Goal: Transaction & Acquisition: Purchase product/service

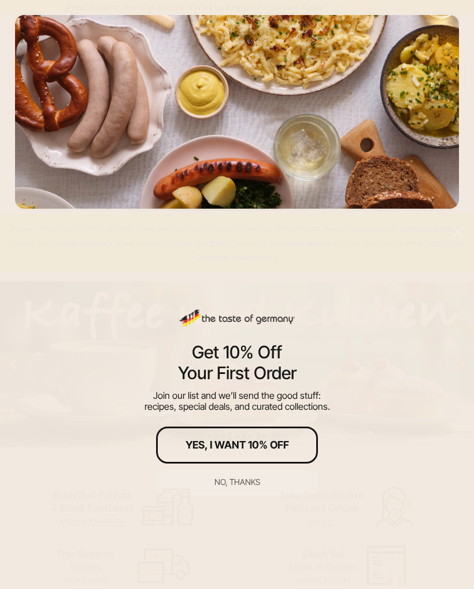
click at [289, 438] on button "Yes, I Want 10% Off" at bounding box center [237, 445] width 162 height 37
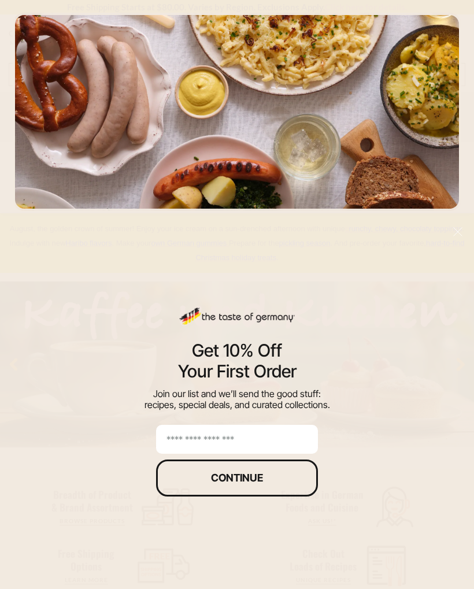
click at [272, 435] on input "email" at bounding box center [237, 439] width 162 height 29
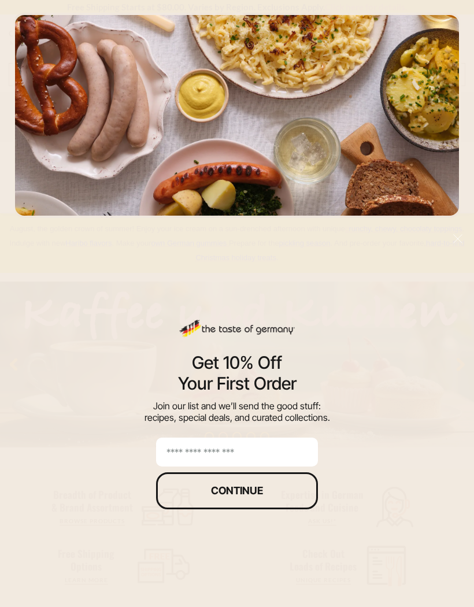
scroll to position [53, 0]
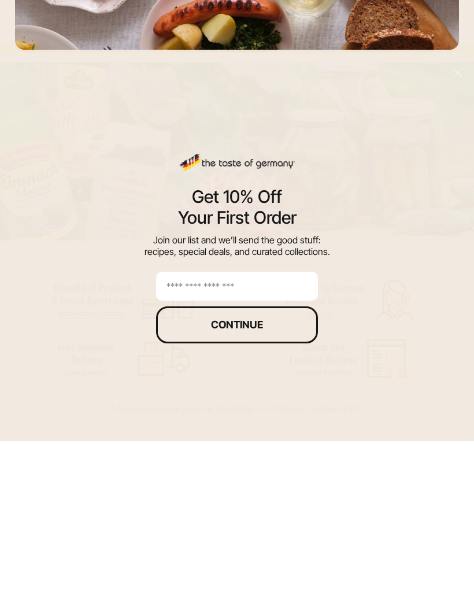
type input "**********"
click at [290, 472] on button "Continue" at bounding box center [237, 490] width 162 height 37
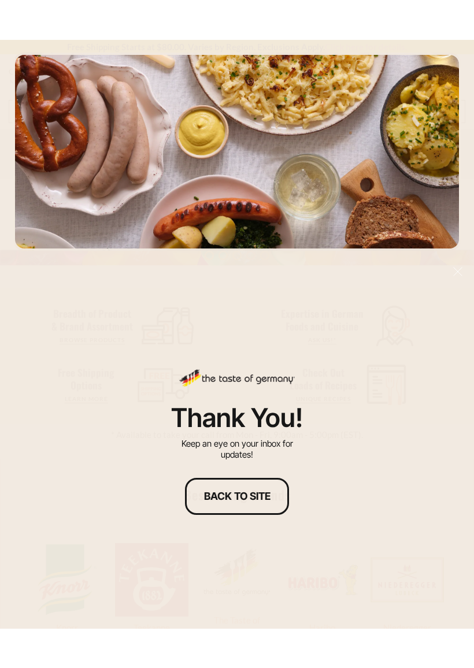
scroll to position [236, 0]
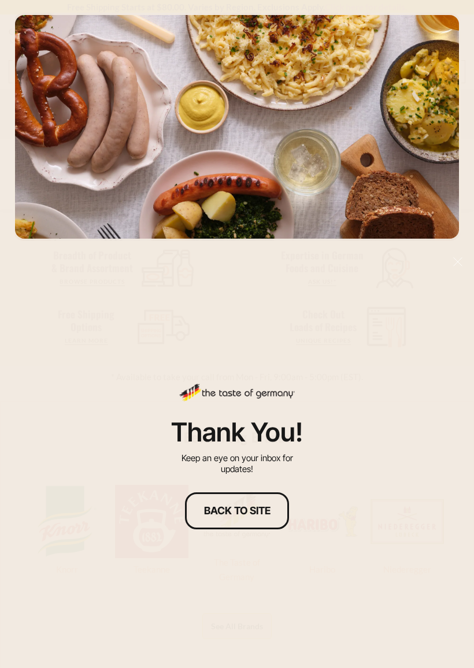
click at [255, 520] on button "Back to site" at bounding box center [237, 511] width 104 height 37
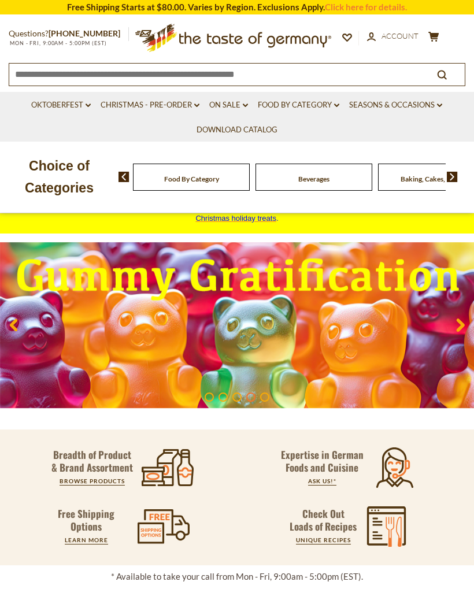
scroll to position [0, 0]
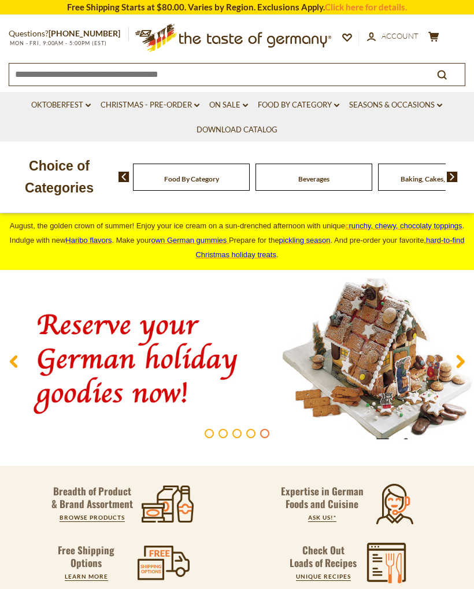
click at [68, 105] on link "Oktoberfest dropdown_arrow" at bounding box center [61, 105] width 60 height 13
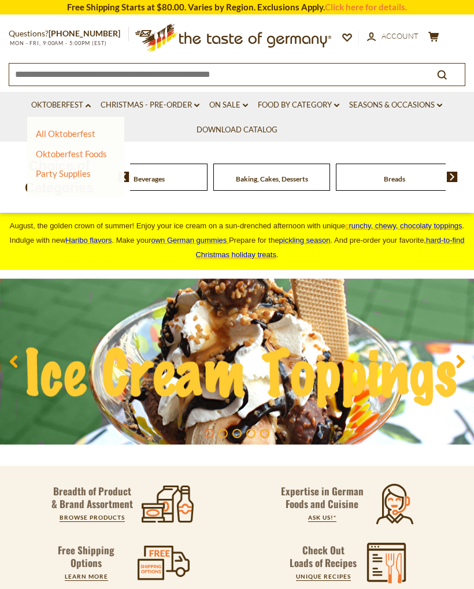
click at [85, 182] on div "Beverages" at bounding box center [26, 177] width 117 height 27
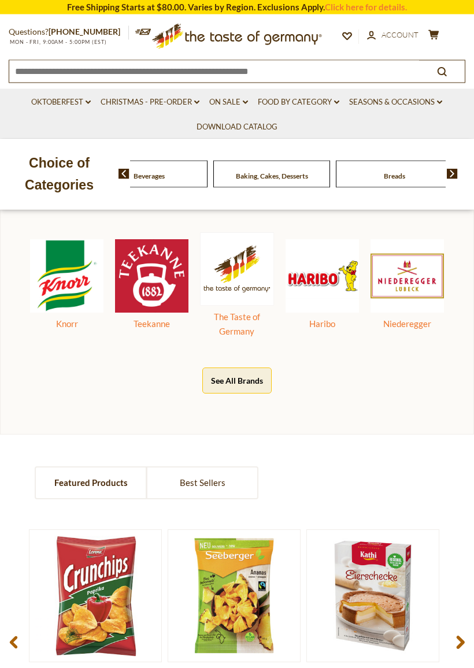
scroll to position [485, 0]
click at [253, 372] on button "See All Brands" at bounding box center [236, 381] width 69 height 26
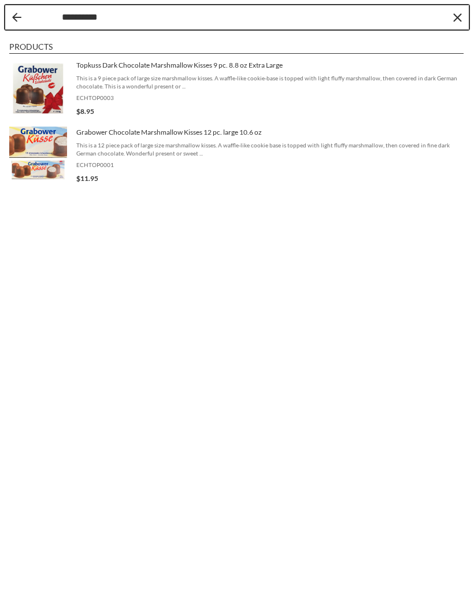
type input "**********"
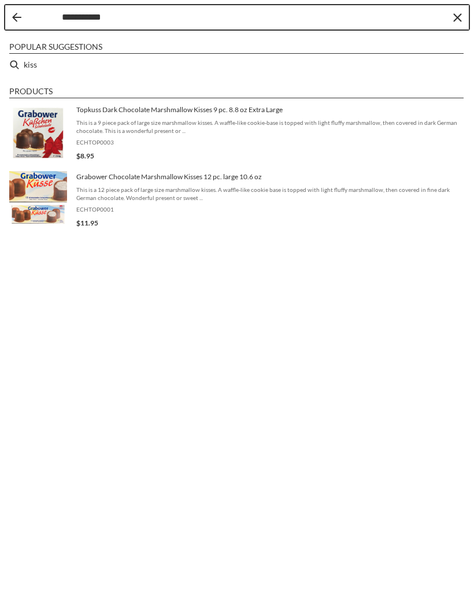
type input "**********"
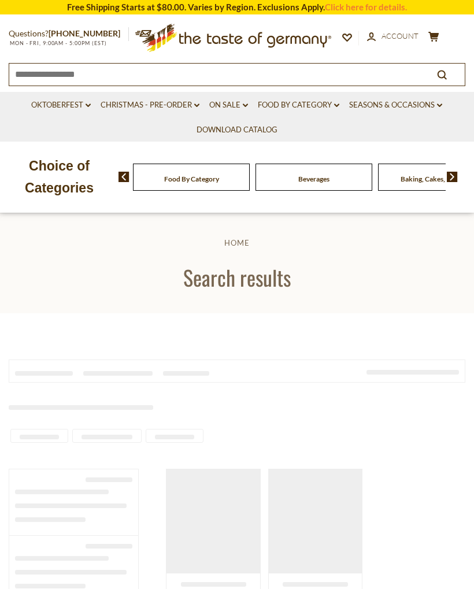
type input "**********"
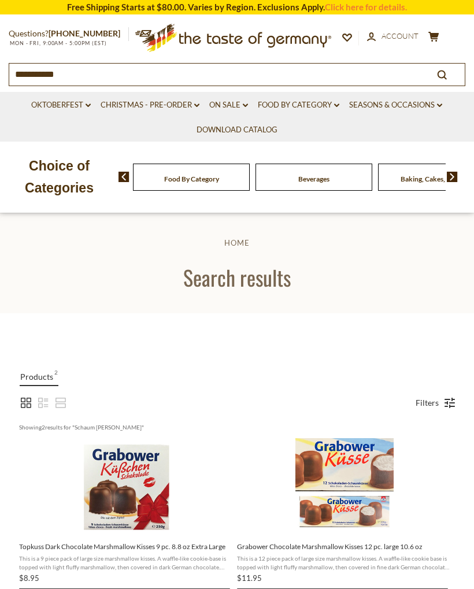
click at [235, 104] on link "On Sale dropdown_arrow" at bounding box center [228, 105] width 39 height 13
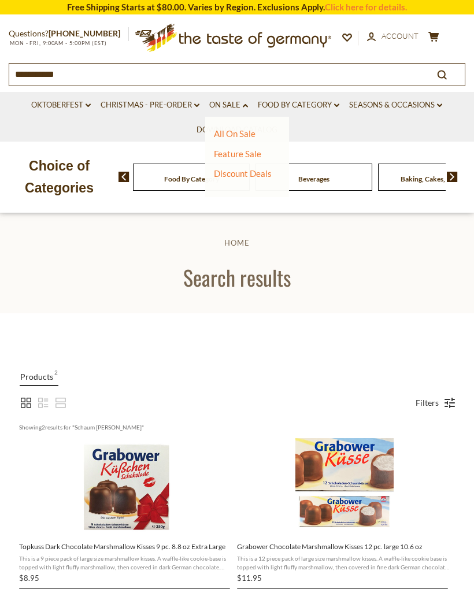
click at [239, 126] on div "All On Sale Feature Sale Discount Deals All Discount Deals After Best By" at bounding box center [247, 157] width 84 height 80
click at [235, 133] on link "All On Sale" at bounding box center [235, 133] width 42 height 10
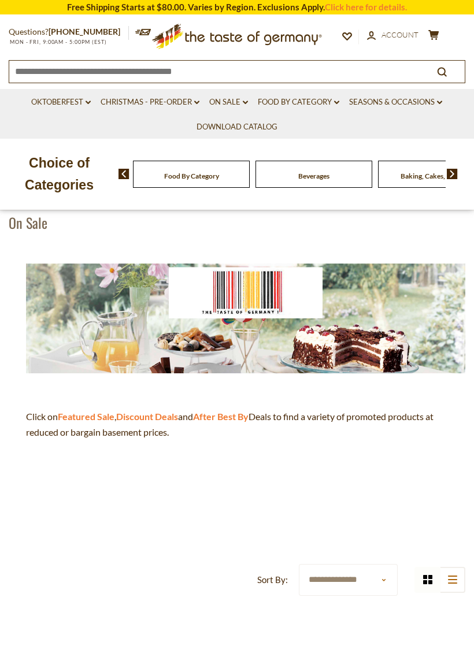
scroll to position [83, 0]
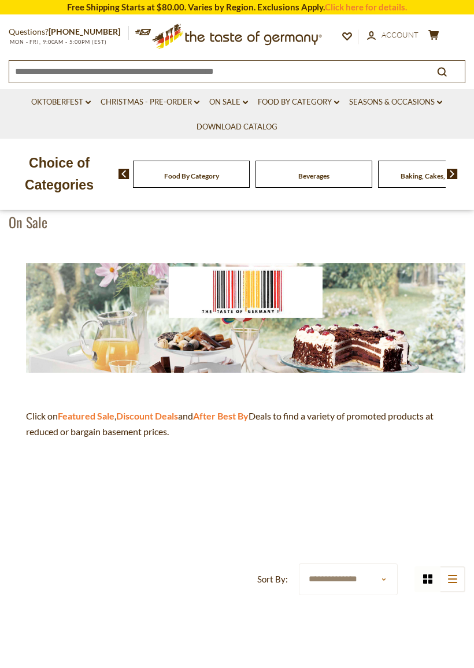
click at [357, 334] on img at bounding box center [245, 318] width 439 height 110
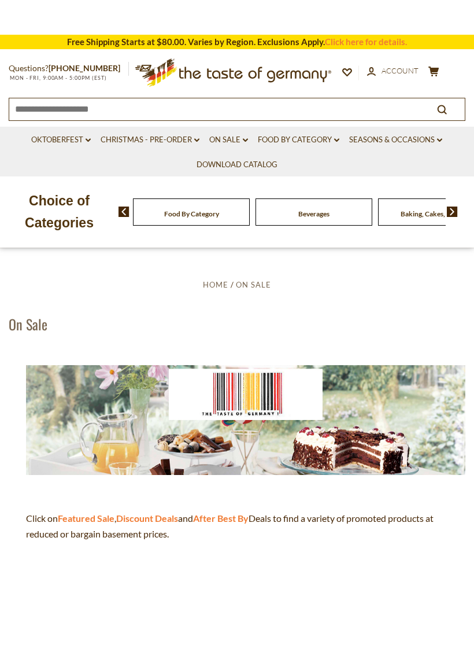
scroll to position [0, 0]
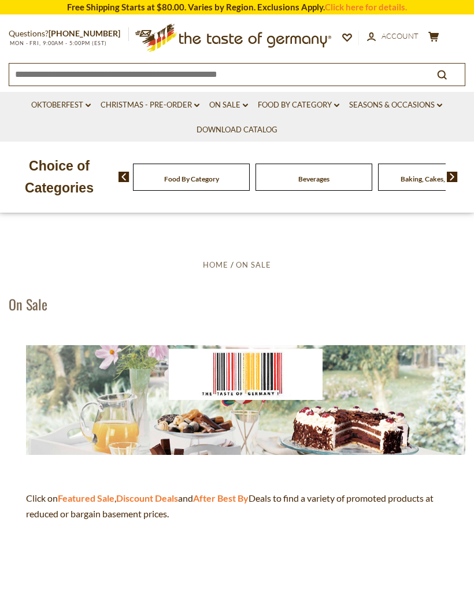
click at [250, 178] on div "Breads" at bounding box center [191, 177] width 117 height 27
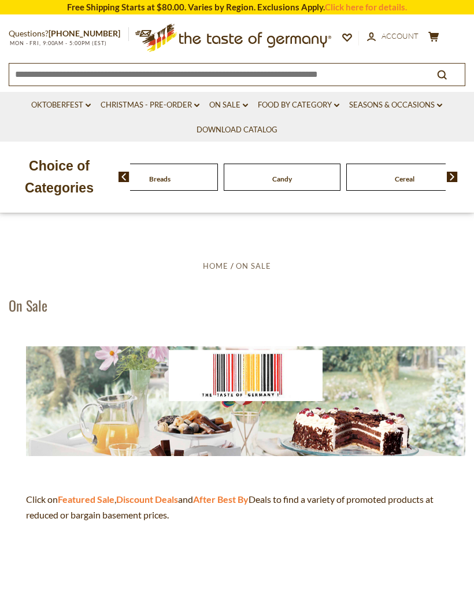
click at [243, 125] on link "Download Catalog" at bounding box center [237, 130] width 81 height 13
